Goal: Information Seeking & Learning: Learn about a topic

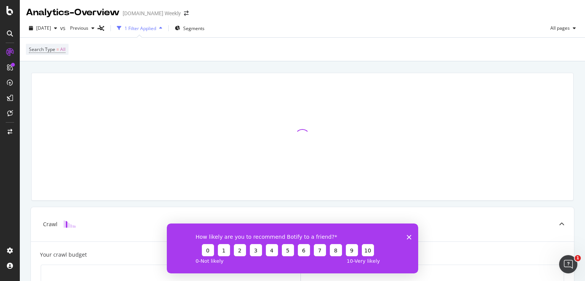
click at [408, 235] on icon "Close survey" at bounding box center [409, 237] width 5 height 5
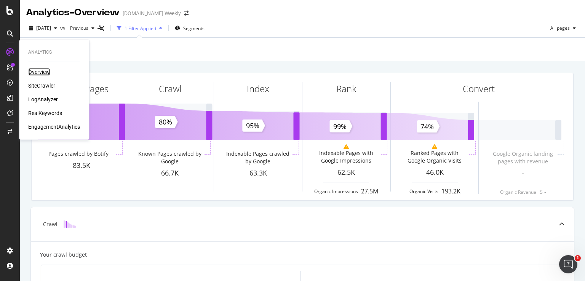
click at [48, 71] on div "Overview" at bounding box center [39, 72] width 22 height 8
click at [42, 72] on div "Overview" at bounding box center [39, 72] width 22 height 8
click at [42, 84] on div "SiteCrawler" at bounding box center [41, 86] width 27 height 8
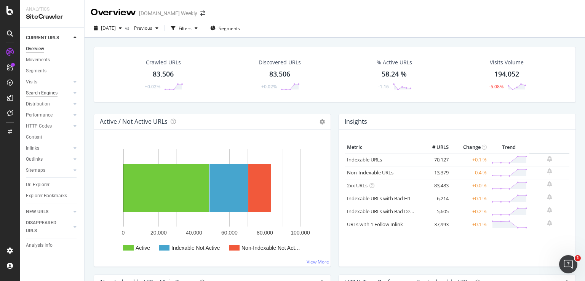
click at [39, 93] on div "Search Engines" at bounding box center [42, 93] width 32 height 8
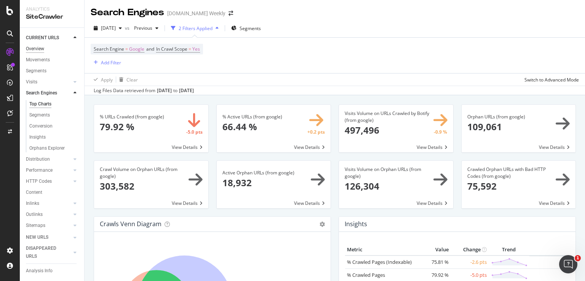
click at [36, 51] on div "Overview" at bounding box center [35, 49] width 18 height 8
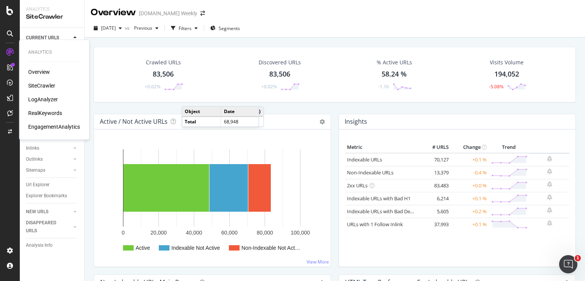
click at [40, 70] on div "Overview" at bounding box center [39, 72] width 22 height 8
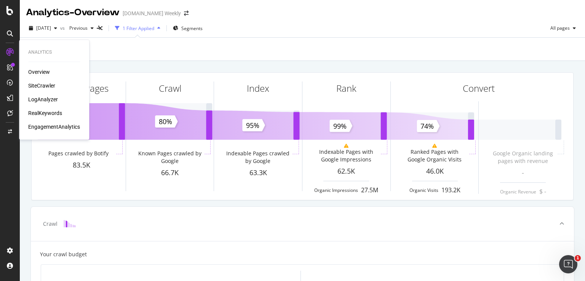
click at [42, 73] on div "Overview" at bounding box center [39, 72] width 22 height 8
click at [51, 85] on div "SiteCrawler" at bounding box center [41, 86] width 27 height 8
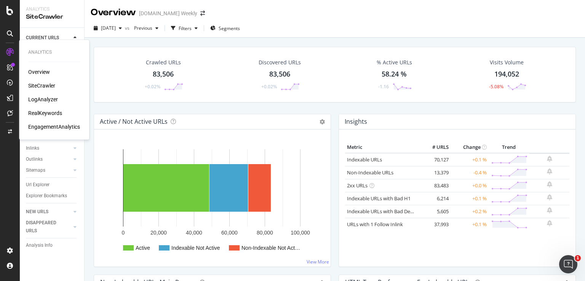
click at [50, 99] on div "LogAnalyzer" at bounding box center [43, 100] width 30 height 8
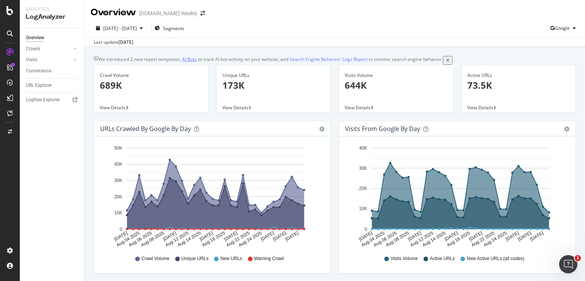
click at [196, 61] on link "AI Bots" at bounding box center [189, 59] width 15 height 6
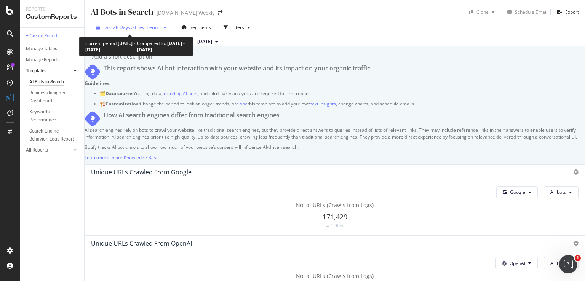
click at [161, 29] on div "button" at bounding box center [164, 27] width 9 height 5
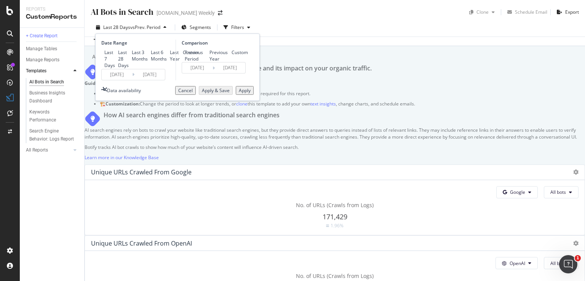
click at [151, 62] on div "Last 6 Months" at bounding box center [159, 55] width 16 height 13
type input "[DATE]"
click at [242, 94] on div "Apply" at bounding box center [245, 90] width 12 height 6
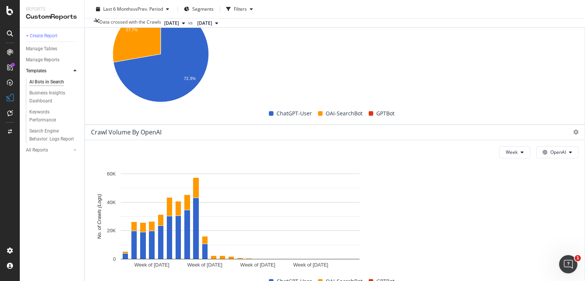
scroll to position [647, 0]
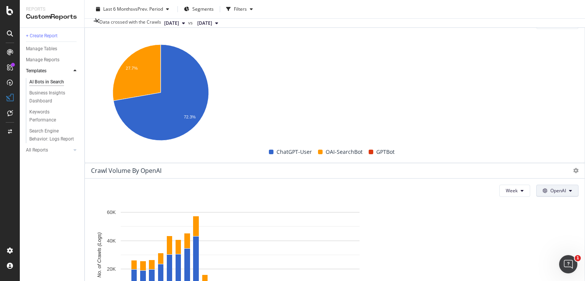
click at [550, 185] on button "OpenAI" at bounding box center [557, 191] width 42 height 12
click at [556, 139] on span "Other AI Bots" at bounding box center [551, 140] width 28 height 7
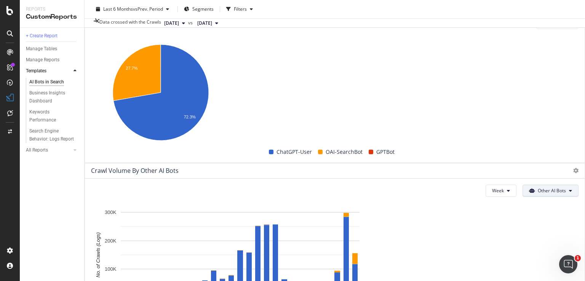
click at [540, 187] on span "Other AI Bots" at bounding box center [552, 190] width 28 height 6
click at [544, 140] on span "Other AI Bots" at bounding box center [538, 140] width 30 height 7
click at [546, 185] on button "Other AI Bots" at bounding box center [550, 191] width 56 height 12
click at [542, 126] on span "OpenAI" at bounding box center [538, 126] width 30 height 7
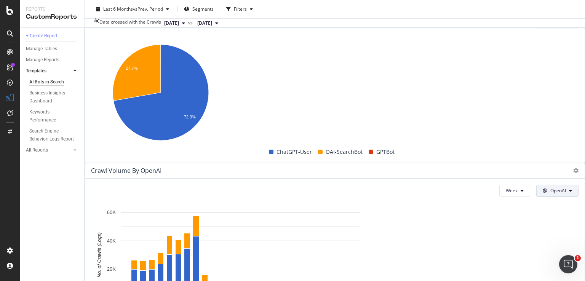
click at [549, 185] on button "OpenAI" at bounding box center [557, 191] width 42 height 12
click at [556, 127] on span "OpenAI" at bounding box center [551, 126] width 28 height 7
click at [550, 187] on span "OpenAI" at bounding box center [558, 190] width 16 height 6
click at [549, 139] on span "Other AI Bots" at bounding box center [551, 140] width 28 height 7
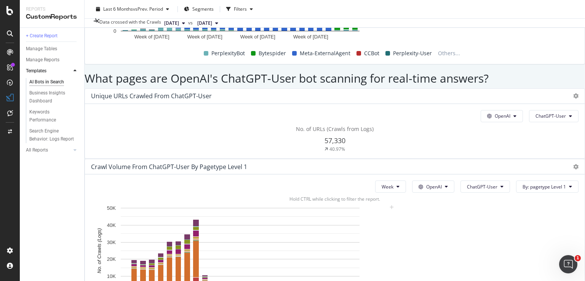
scroll to position [1104, 0]
